Goal: Information Seeking & Learning: Learn about a topic

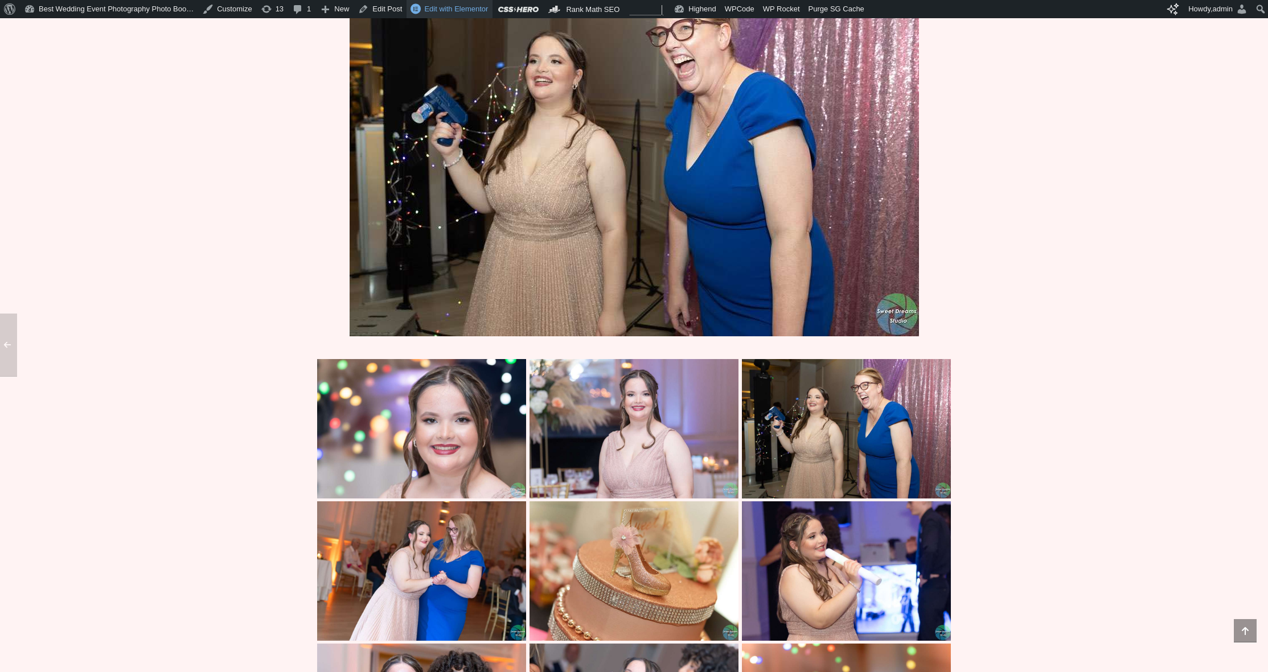
scroll to position [5504, 0]
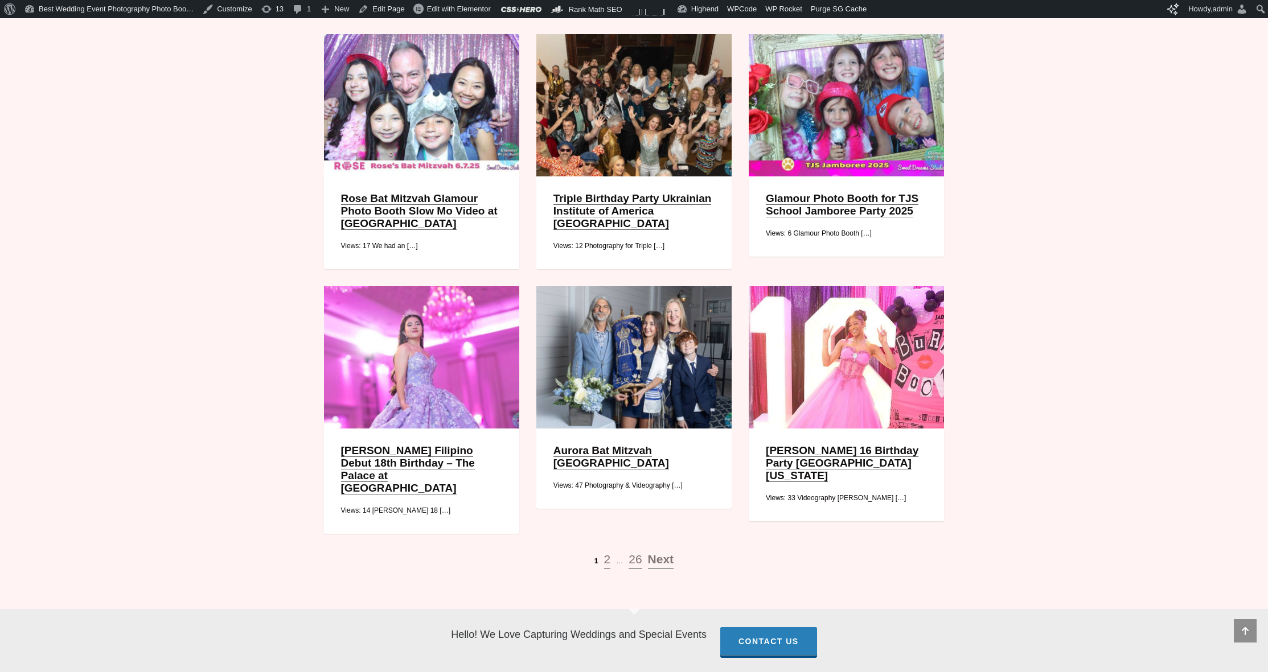
scroll to position [1306, 0]
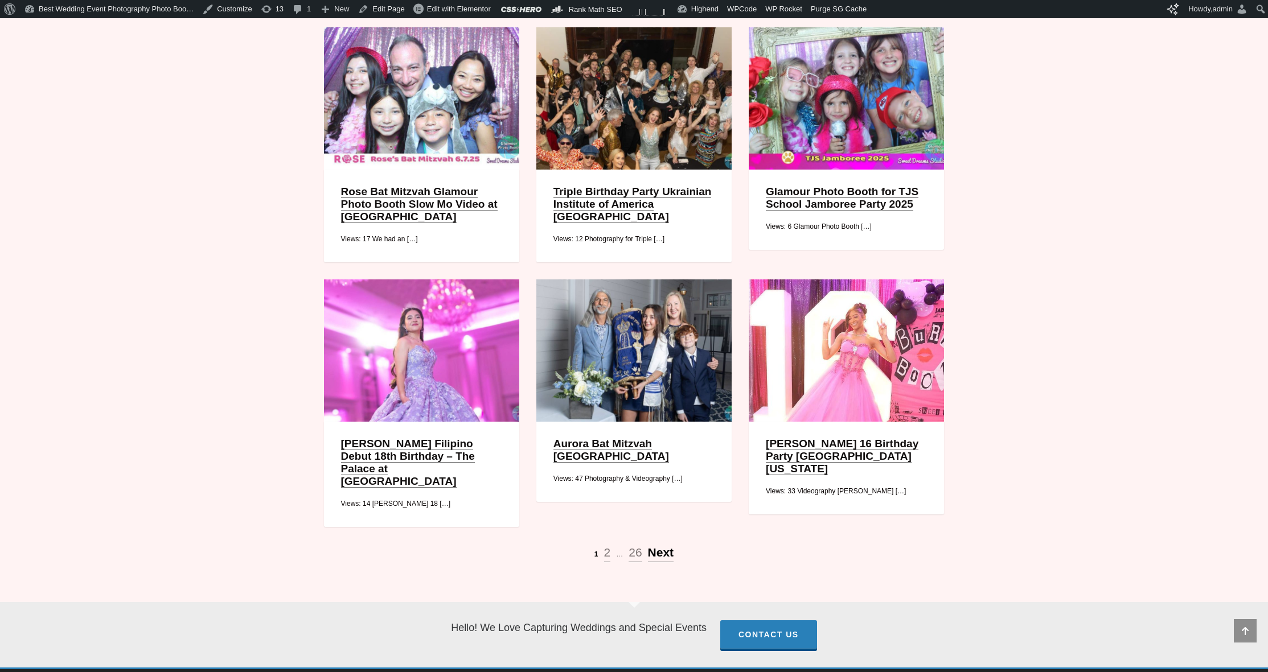
click at [665, 546] on span "Next" at bounding box center [661, 552] width 26 height 13
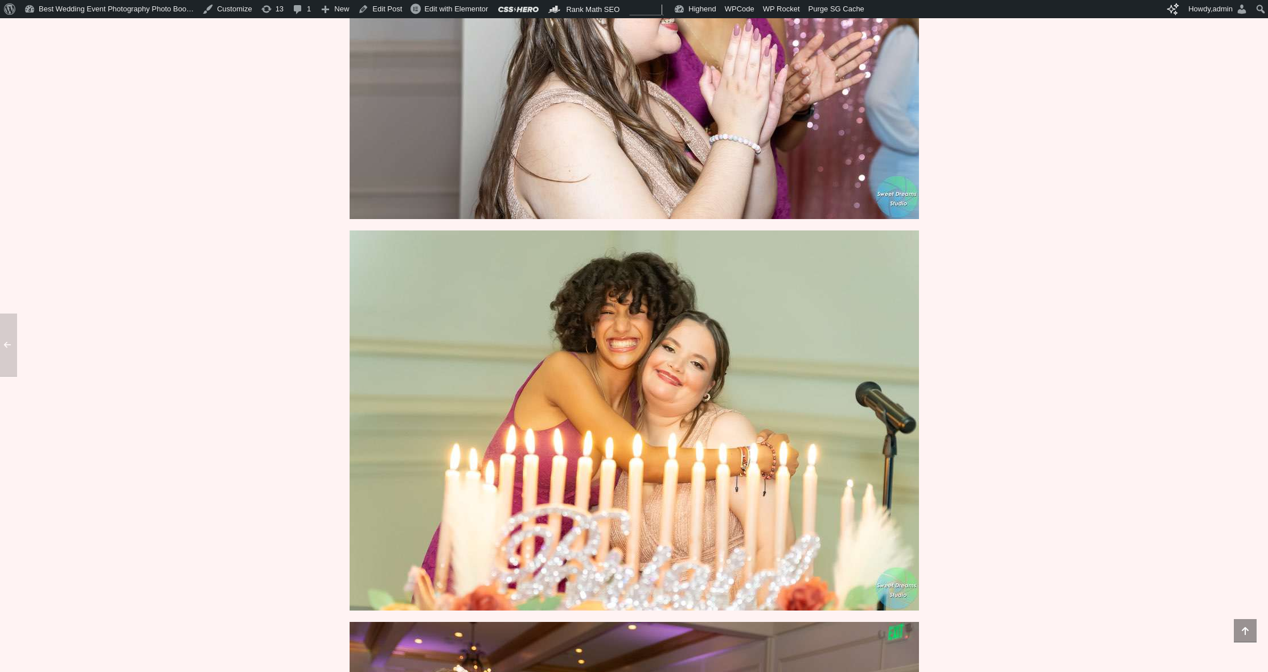
scroll to position [3656, 0]
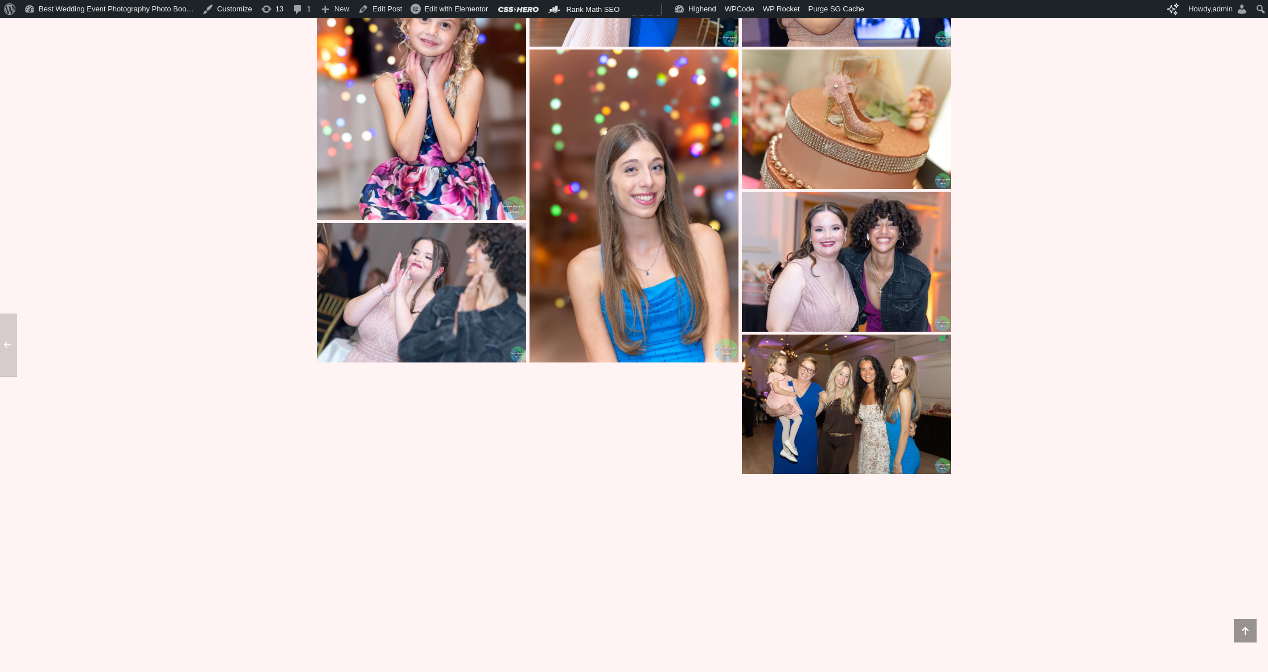
scroll to position [5521, 0]
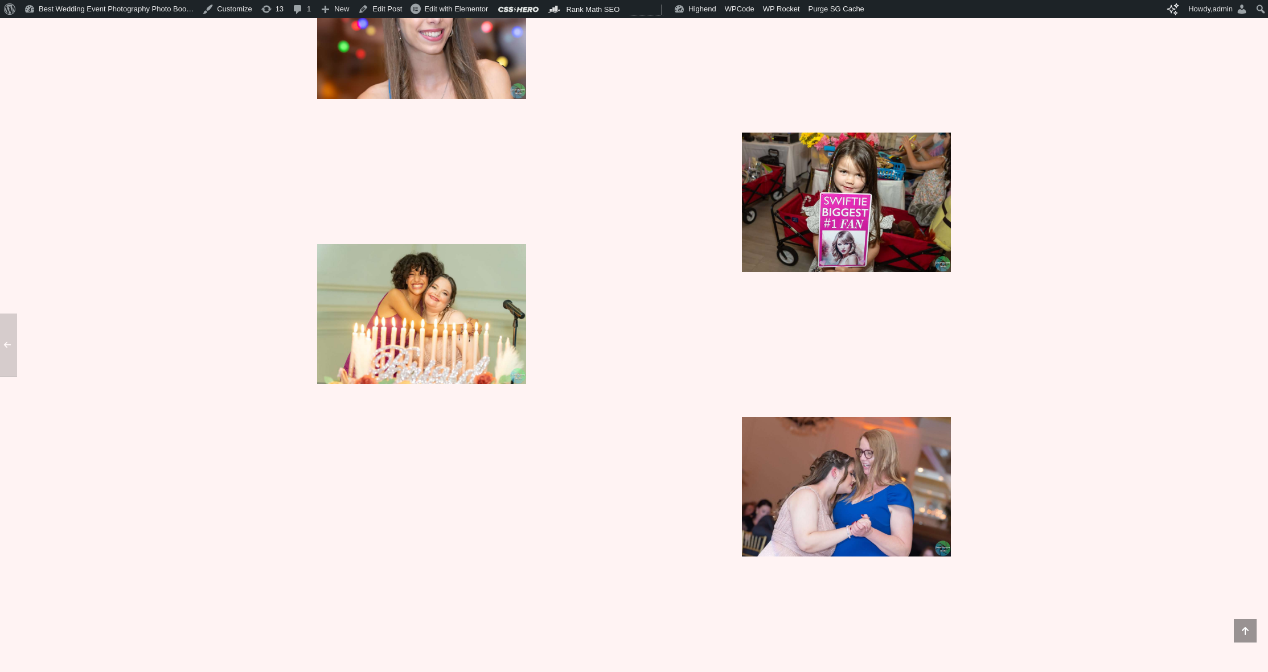
scroll to position [5972, 0]
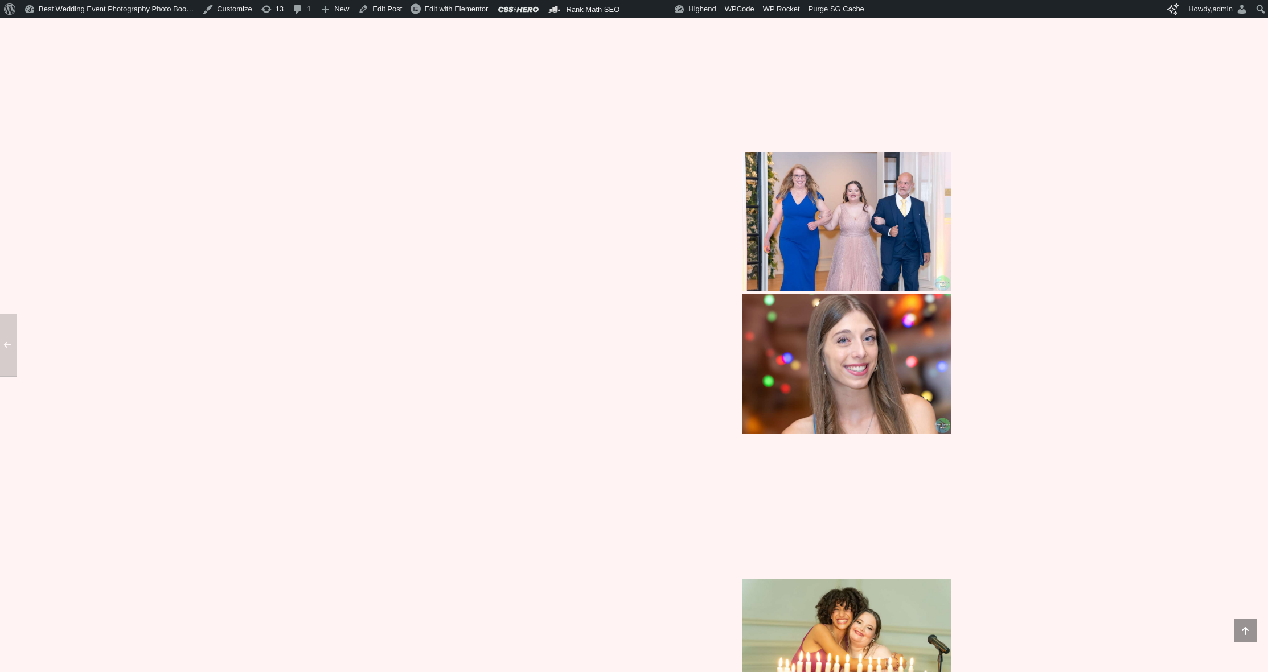
scroll to position [6056, 0]
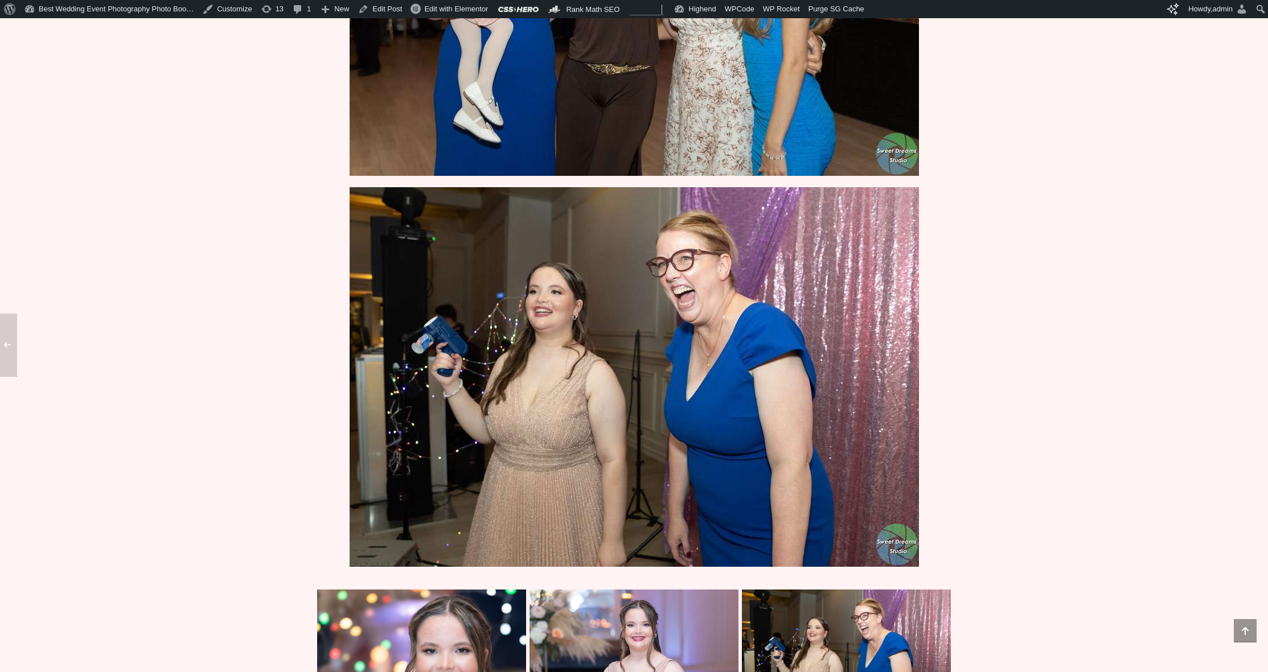
scroll to position [5066, 0]
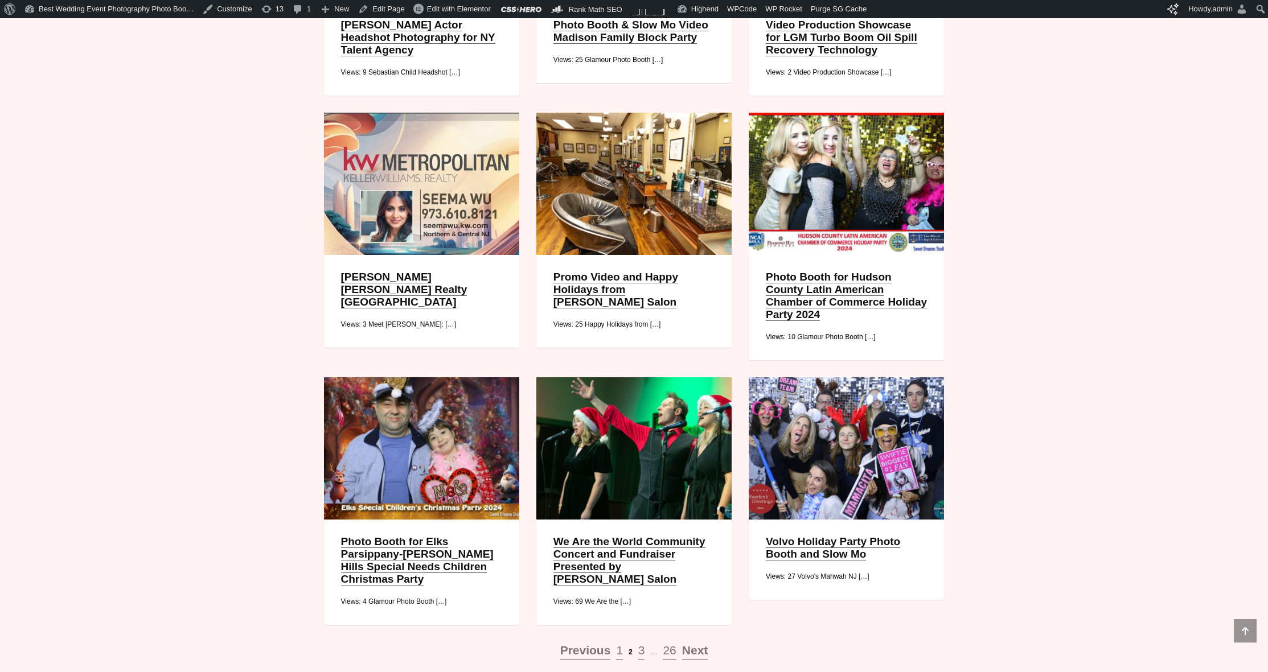
scroll to position [1371, 0]
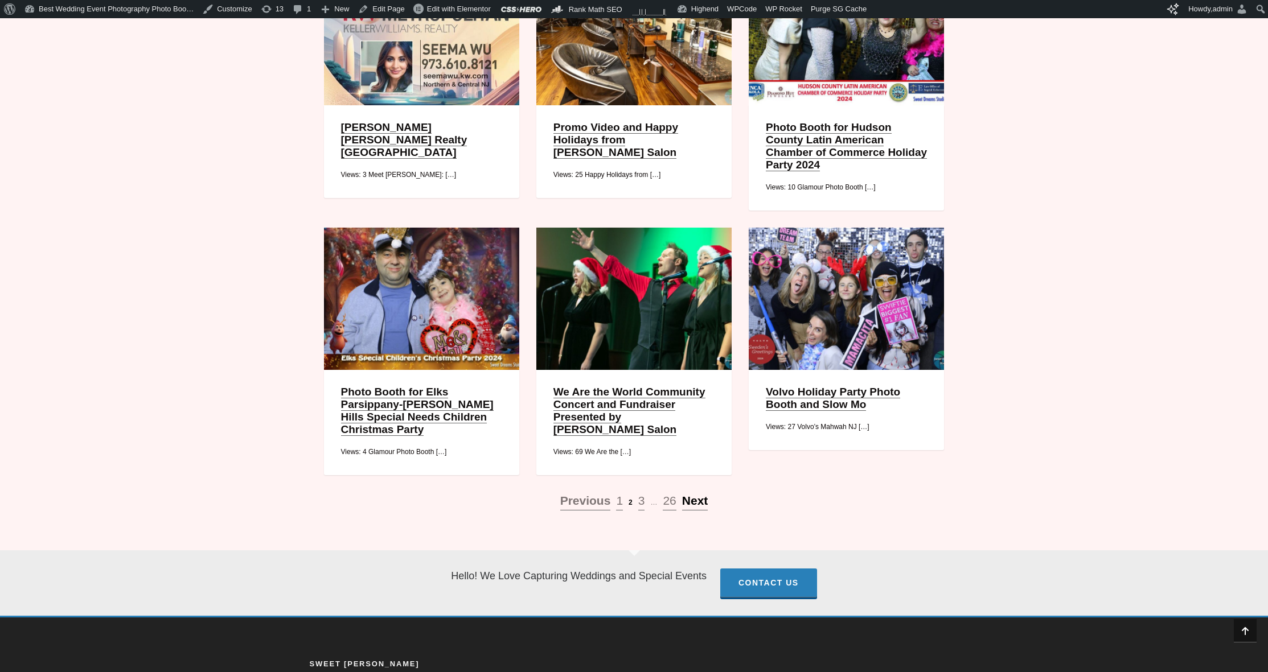
click at [691, 494] on span "Next" at bounding box center [695, 500] width 26 height 13
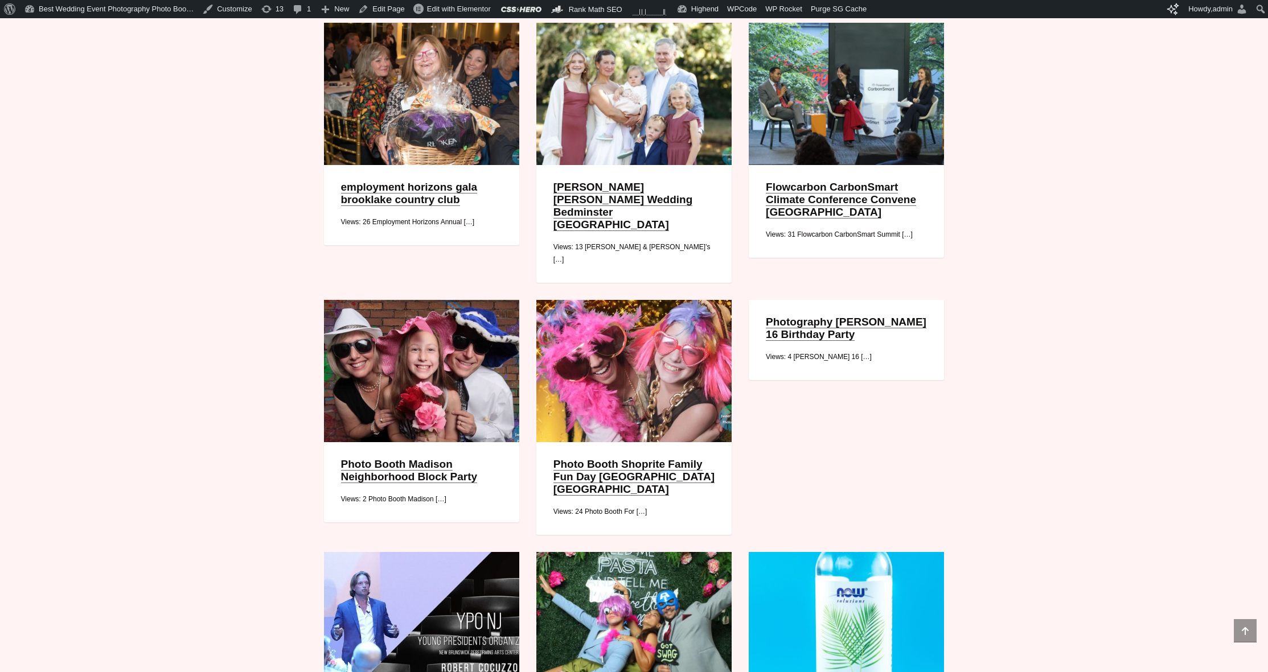
scroll to position [1415, 0]
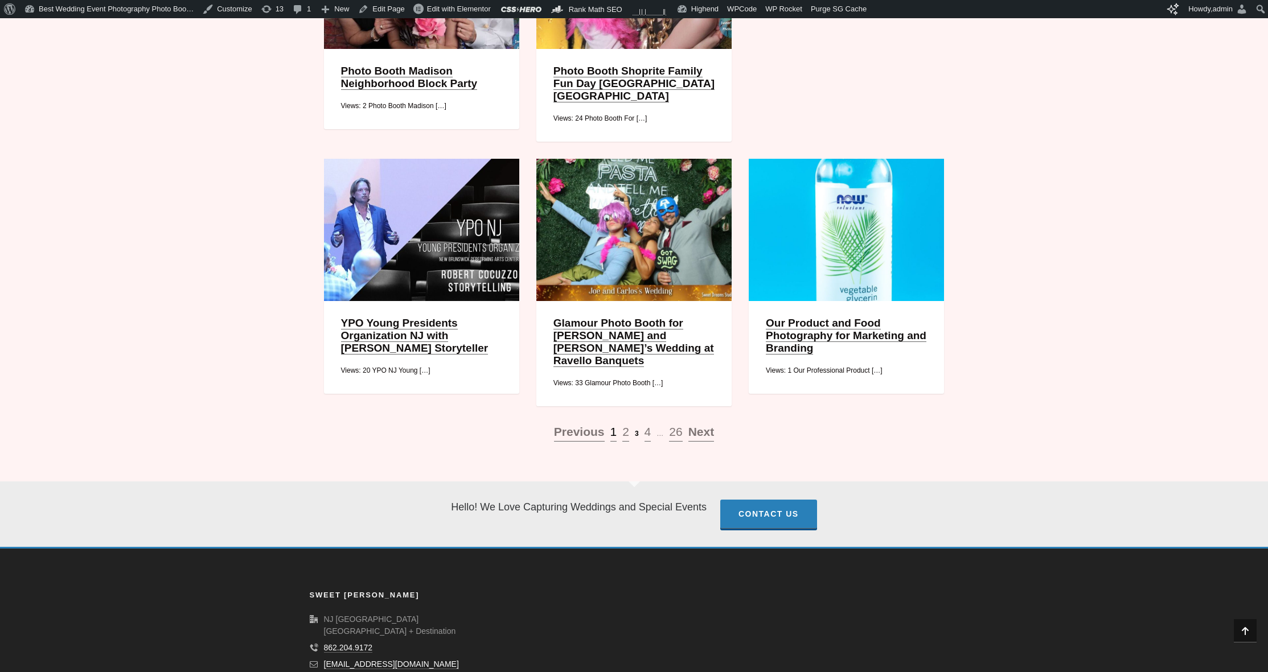
click at [613, 425] on span "1" at bounding box center [613, 431] width 7 height 13
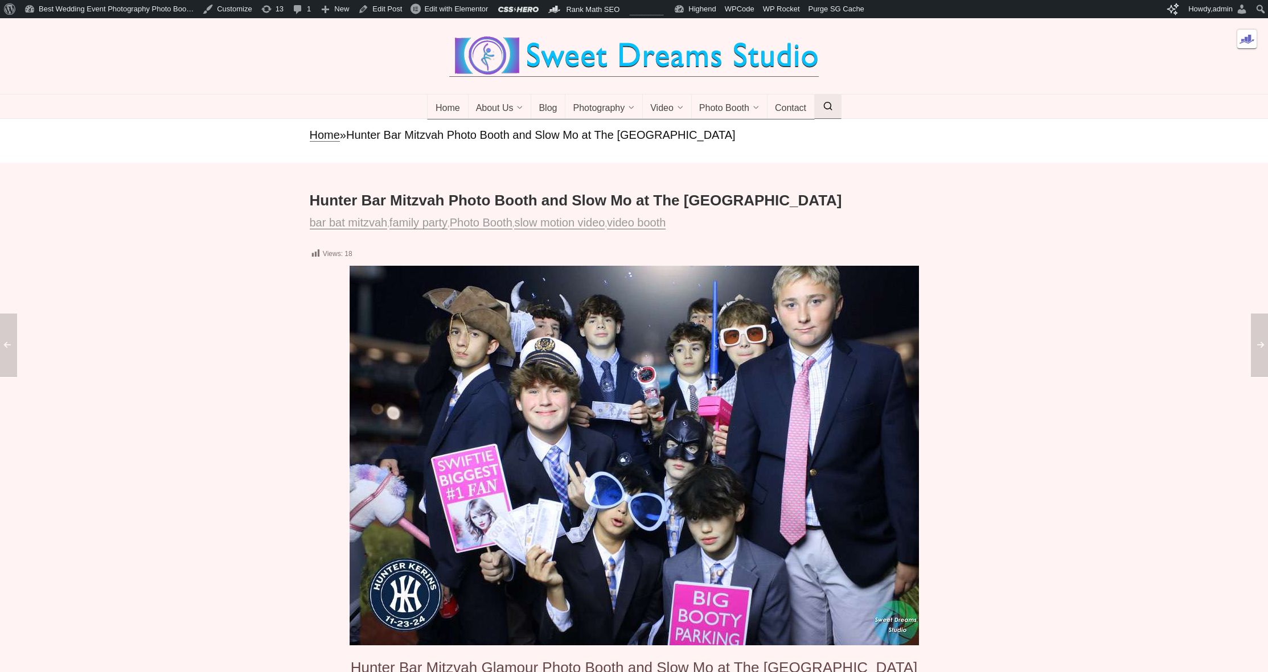
click at [831, 106] on icon at bounding box center [828, 106] width 10 height 0
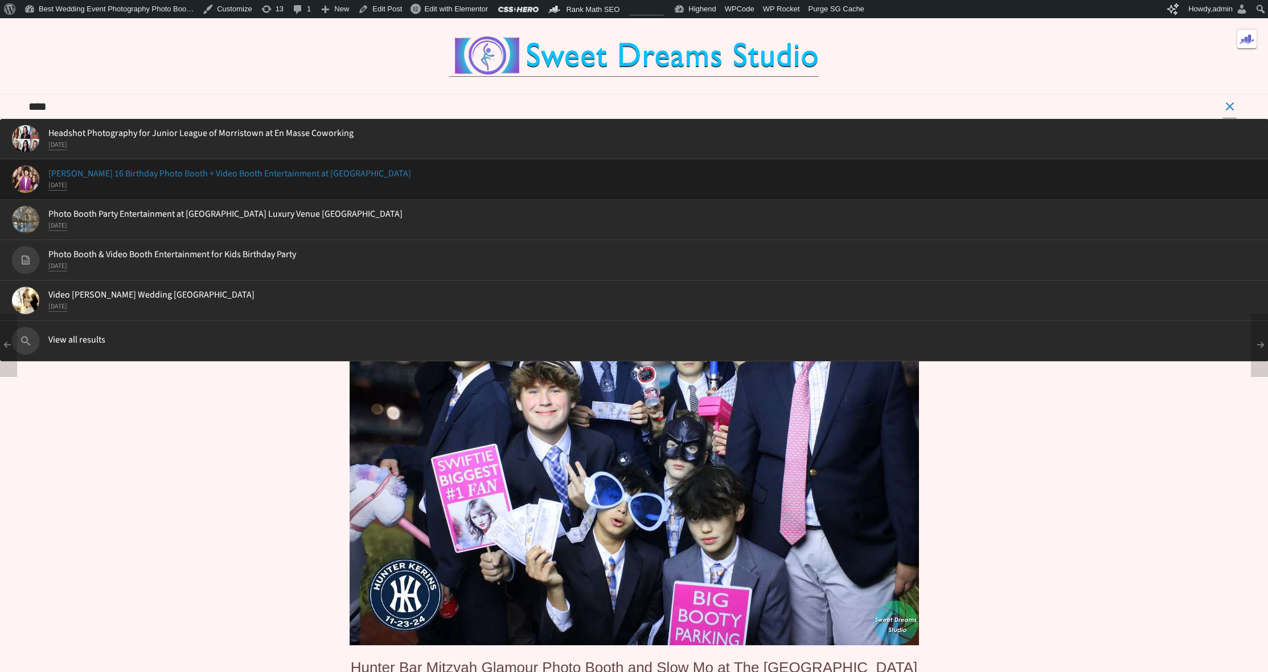
click at [253, 179] on span "[PERSON_NAME] 16 Birthday Photo Booth + Video Booth Entertainment at [GEOGRAPHI…" at bounding box center [634, 174] width 1246 height 10
type input "**********"
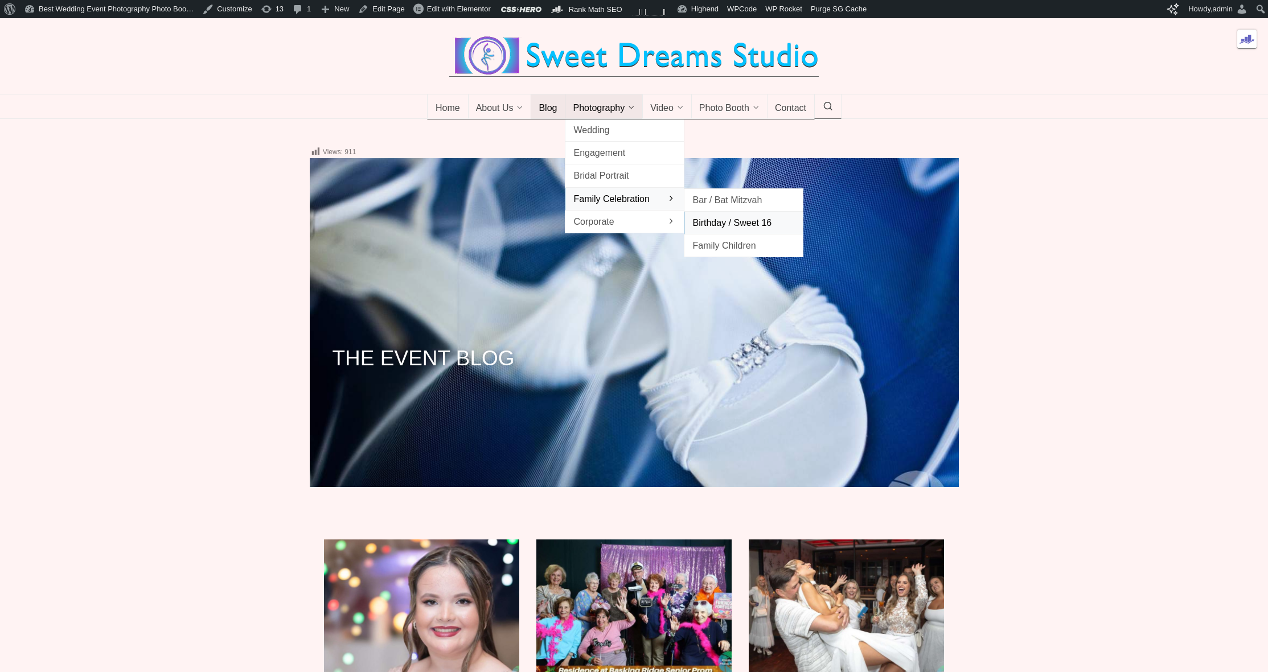
click at [721, 231] on span "Birthday / Sweet 16" at bounding box center [743, 222] width 102 height 15
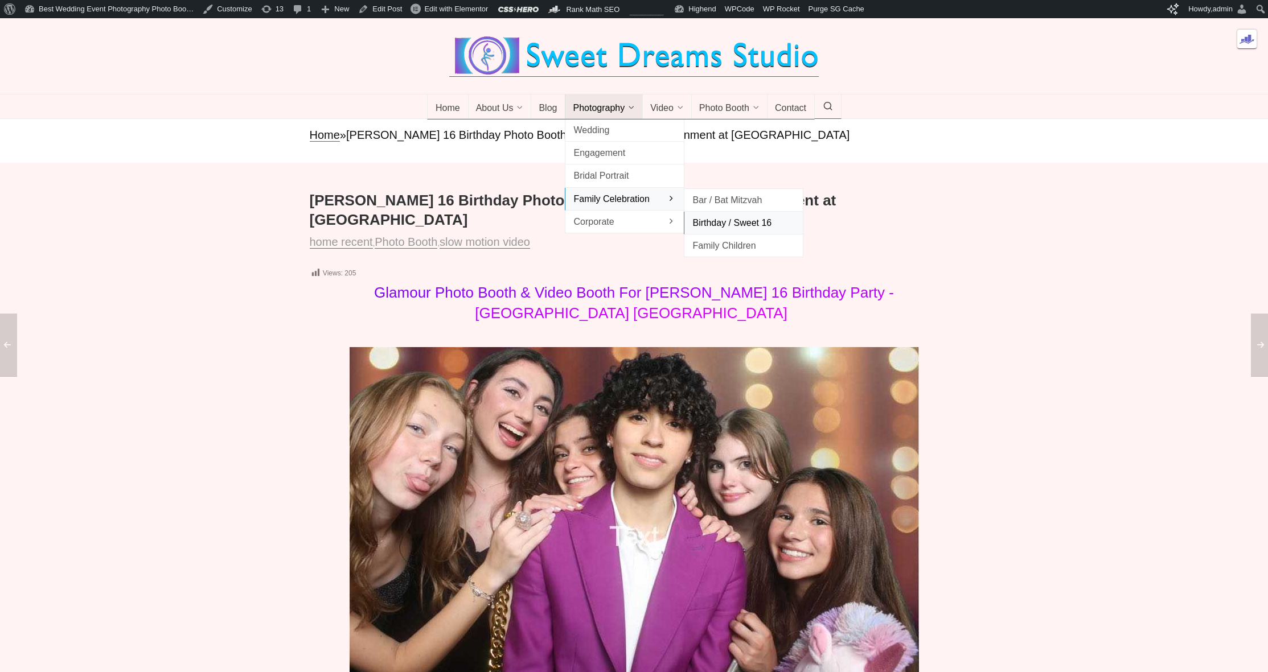
click at [732, 231] on span "Birthday / Sweet 16" at bounding box center [743, 222] width 102 height 15
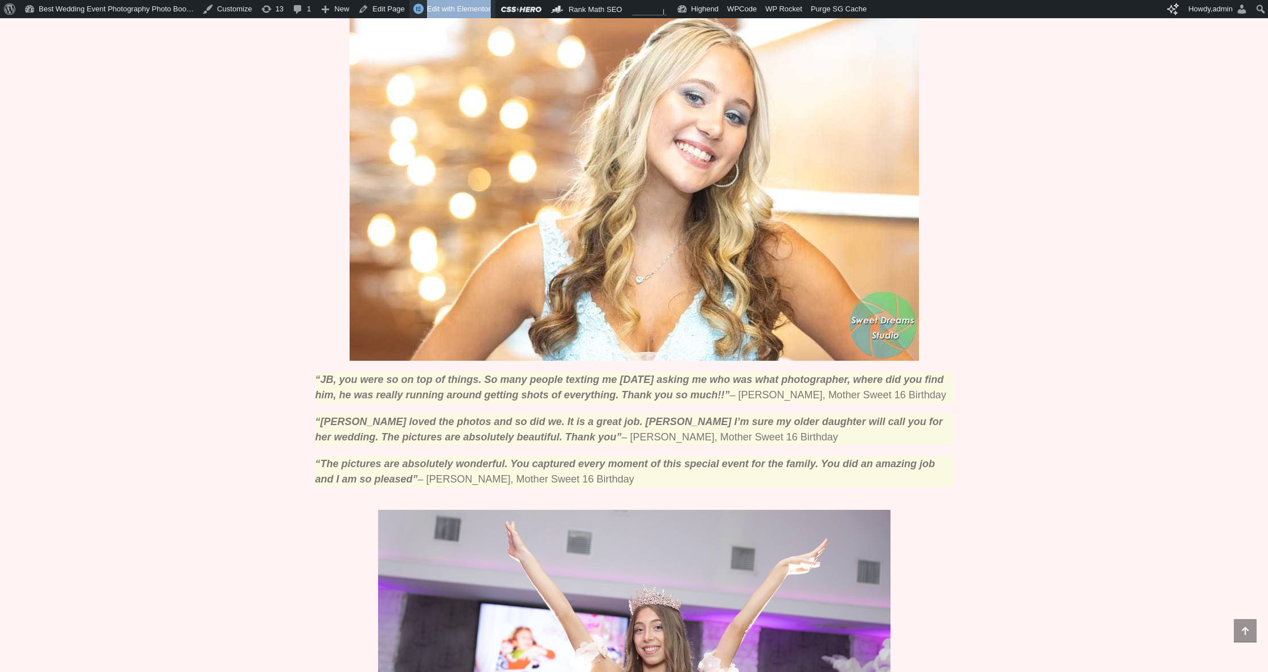
scroll to position [1227, 0]
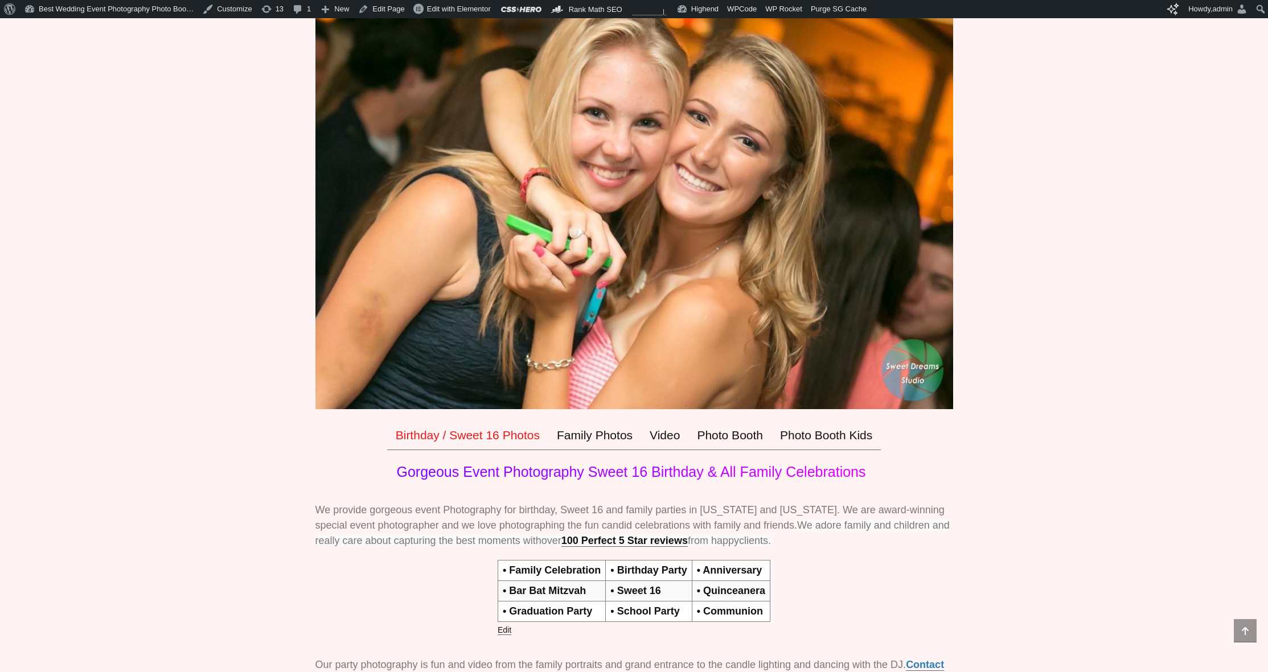
scroll to position [307, 0]
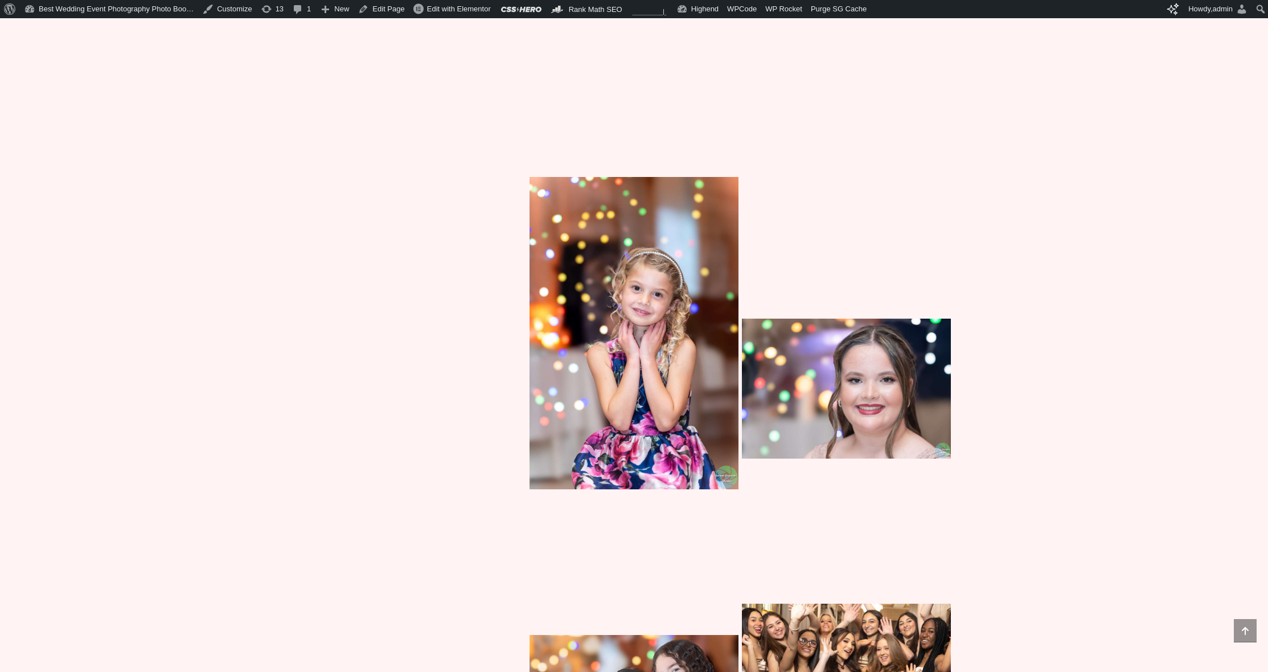
scroll to position [3804, 0]
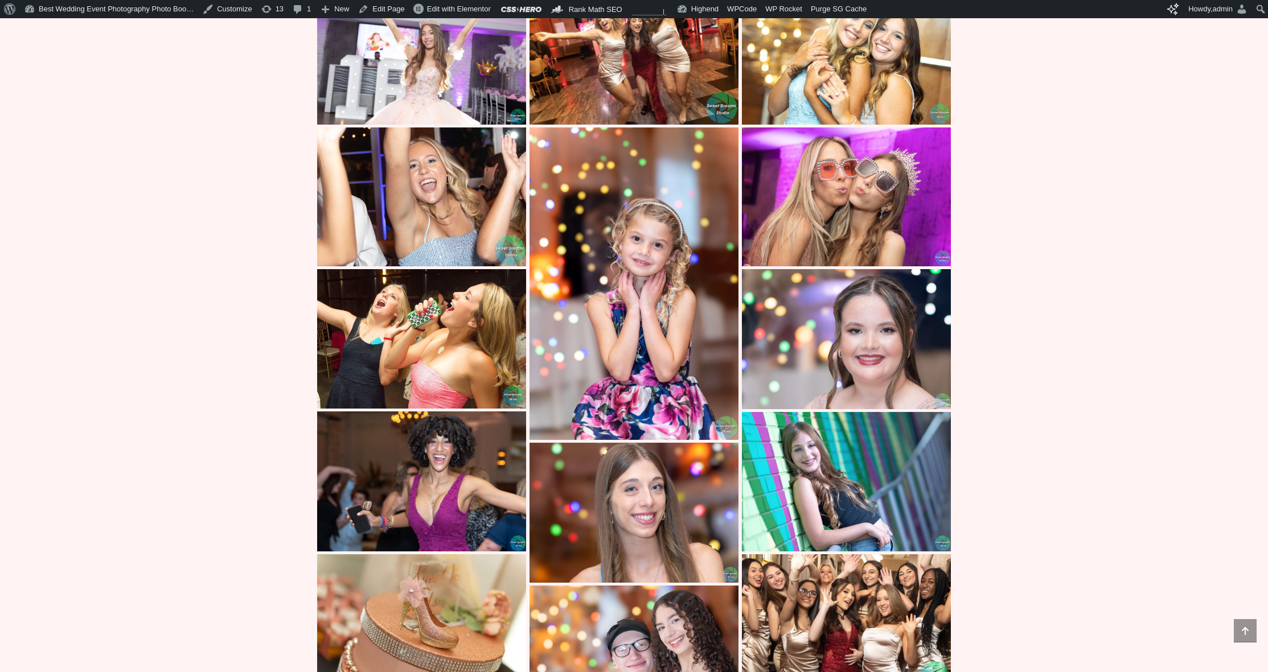
click at [414, 476] on img at bounding box center [421, 481] width 209 height 139
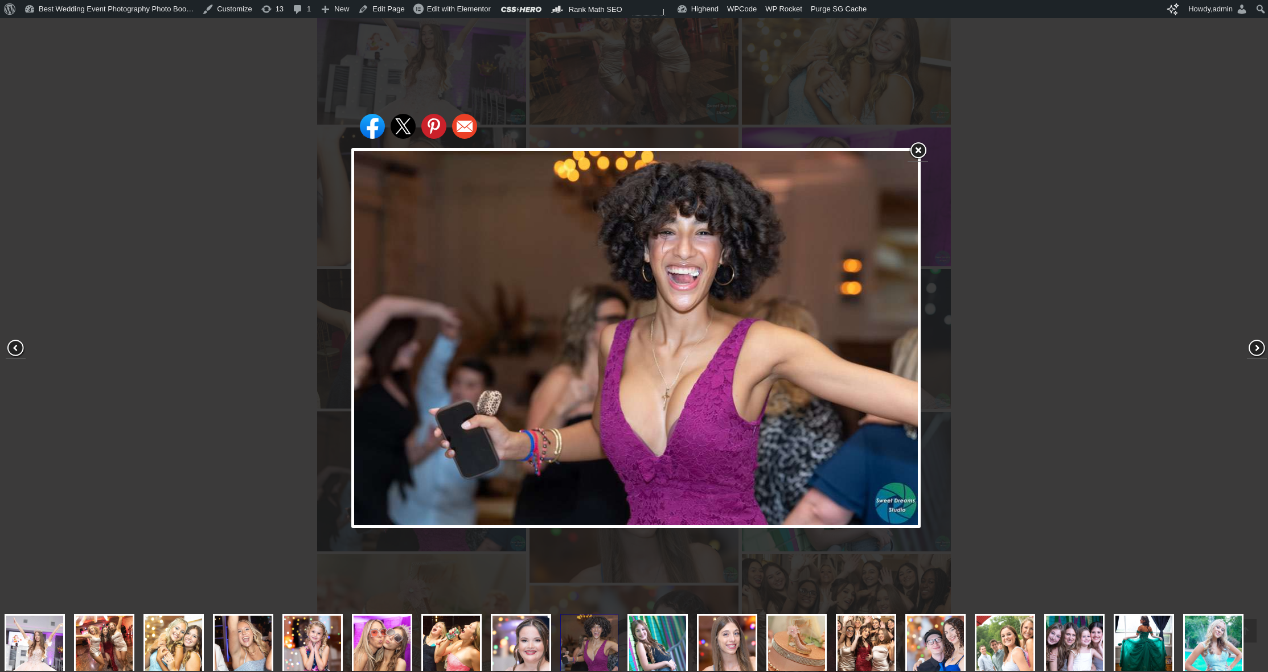
click at [85, 199] on div "Share on Facebook Share on Twitter Share on Pinterest Share on Email" at bounding box center [636, 338] width 1272 height 677
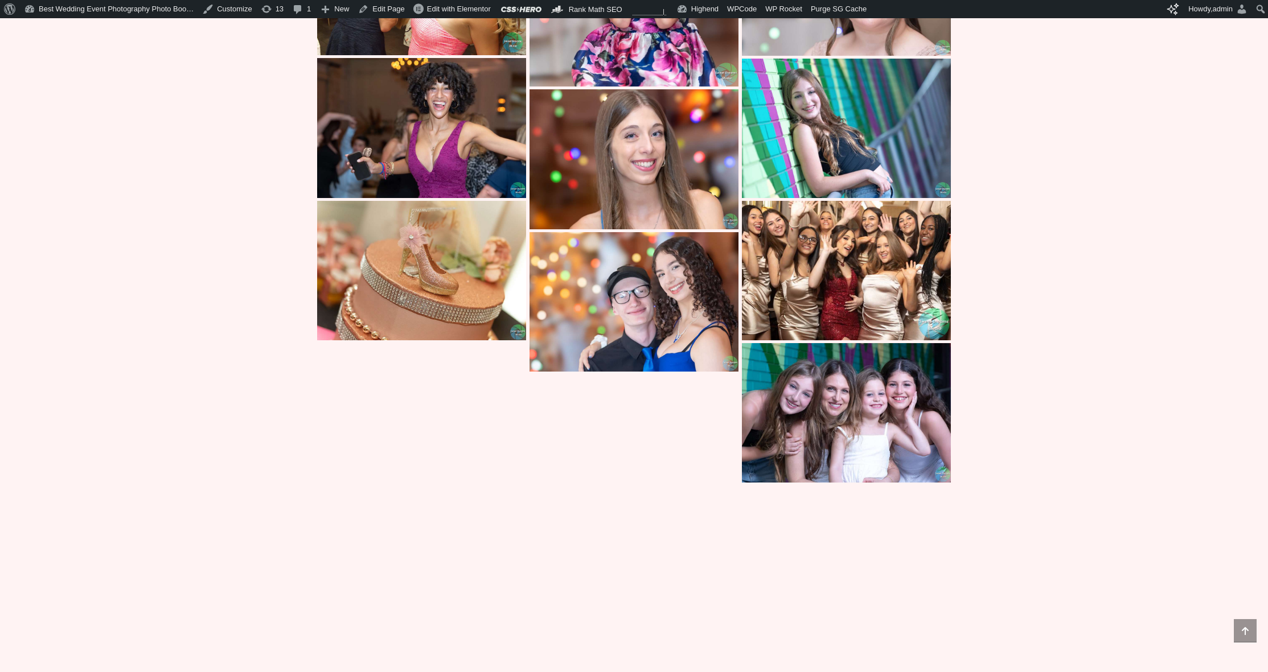
scroll to position [3813, 0]
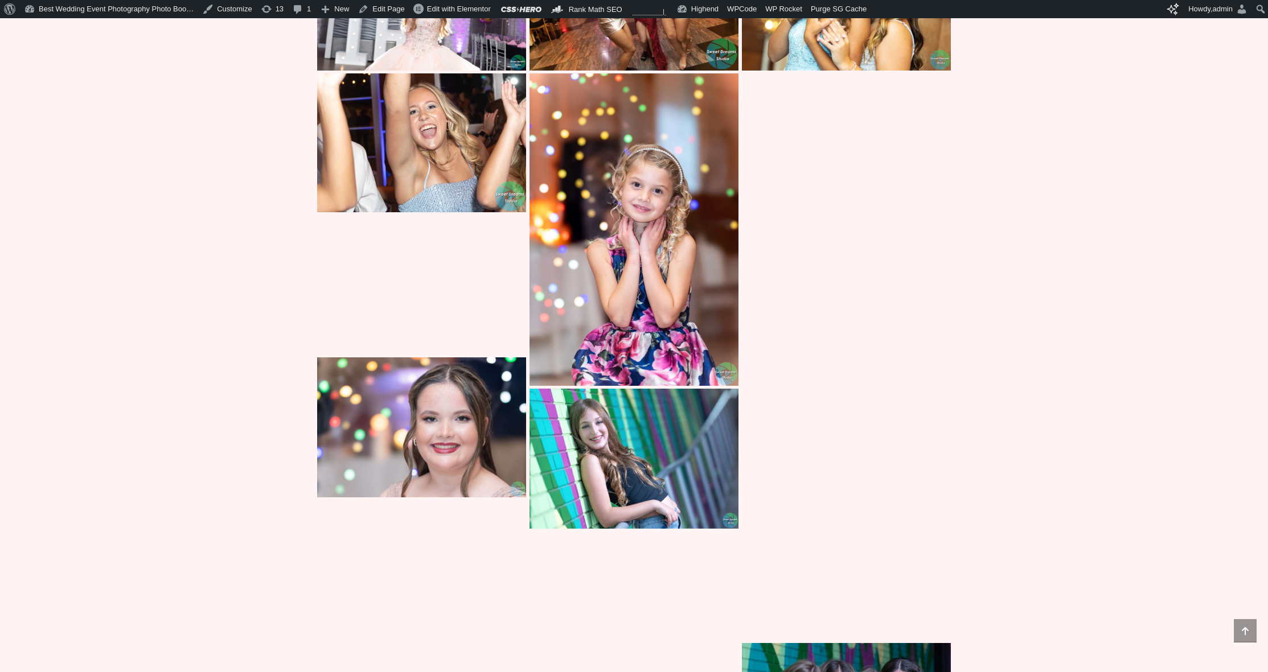
scroll to position [3430, 0]
